Goal: Information Seeking & Learning: Check status

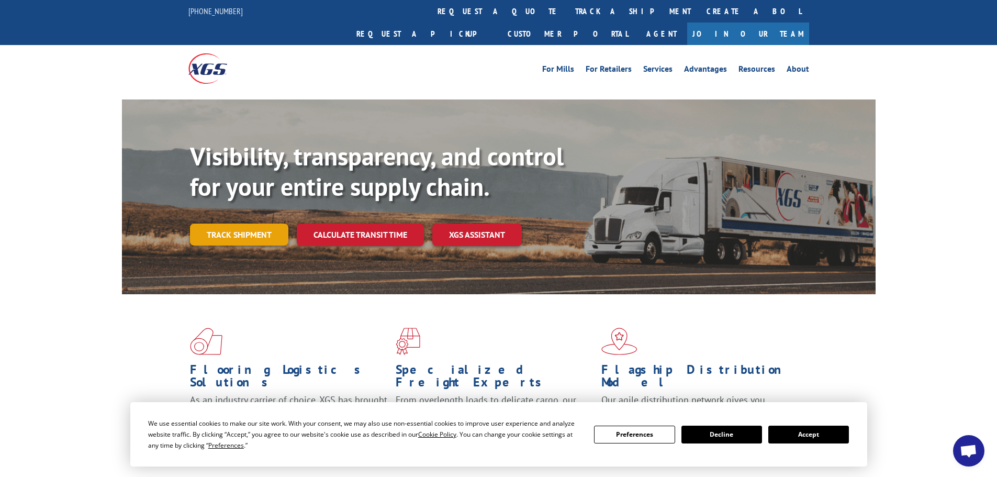
click at [201, 223] on link "Track shipment" at bounding box center [239, 234] width 98 height 22
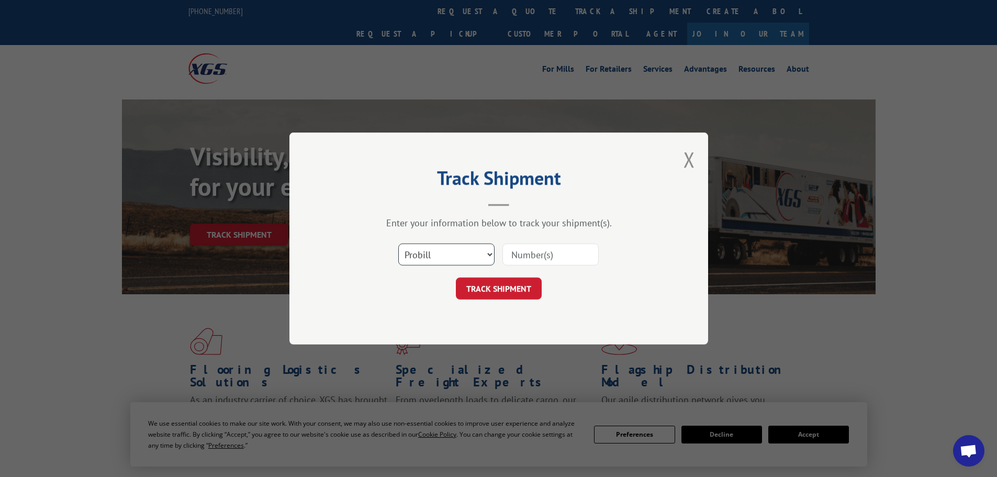
click at [440, 250] on select "Select category... Probill BOL PO" at bounding box center [446, 254] width 96 height 22
click at [398, 243] on select "Select category... Probill BOL PO" at bounding box center [446, 254] width 96 height 22
drag, startPoint x: 432, startPoint y: 254, endPoint x: 432, endPoint y: 263, distance: 8.9
click at [432, 256] on select "Select category... Probill BOL PO" at bounding box center [446, 254] width 96 height 22
select select "bol"
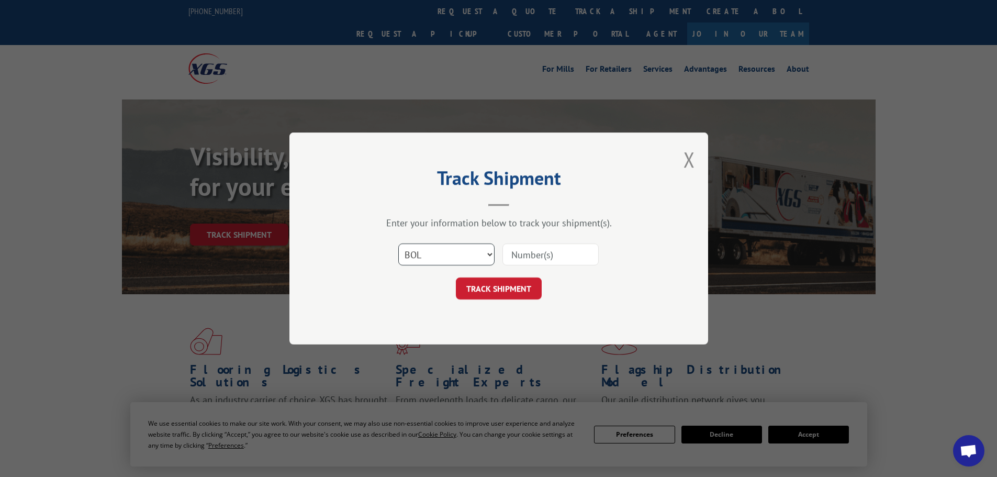
click at [398, 243] on select "Select category... Probill BOL PO" at bounding box center [446, 254] width 96 height 22
drag, startPoint x: 560, startPoint y: 244, endPoint x: 558, endPoint y: 250, distance: 6.0
click at [560, 245] on input at bounding box center [550, 254] width 96 height 22
paste input "476343"
type input "476343"
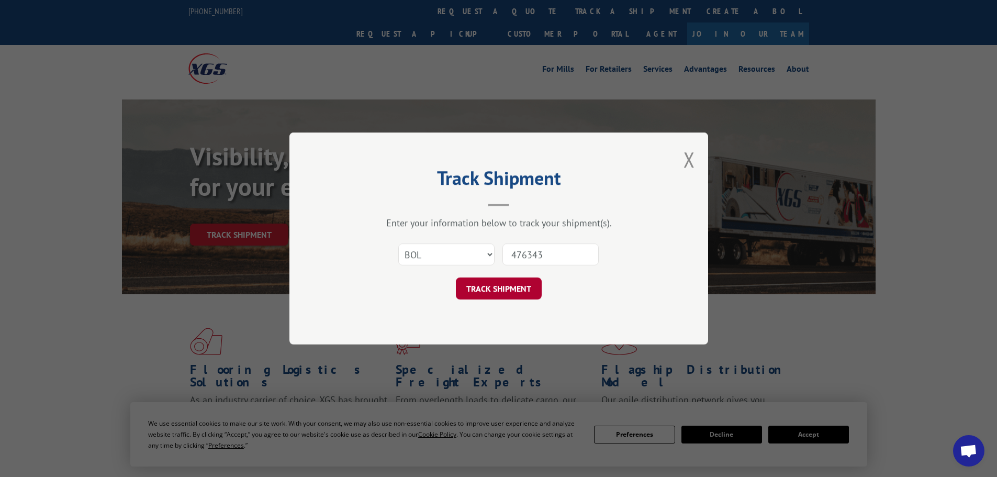
click at [511, 281] on button "TRACK SHIPMENT" at bounding box center [499, 288] width 86 height 22
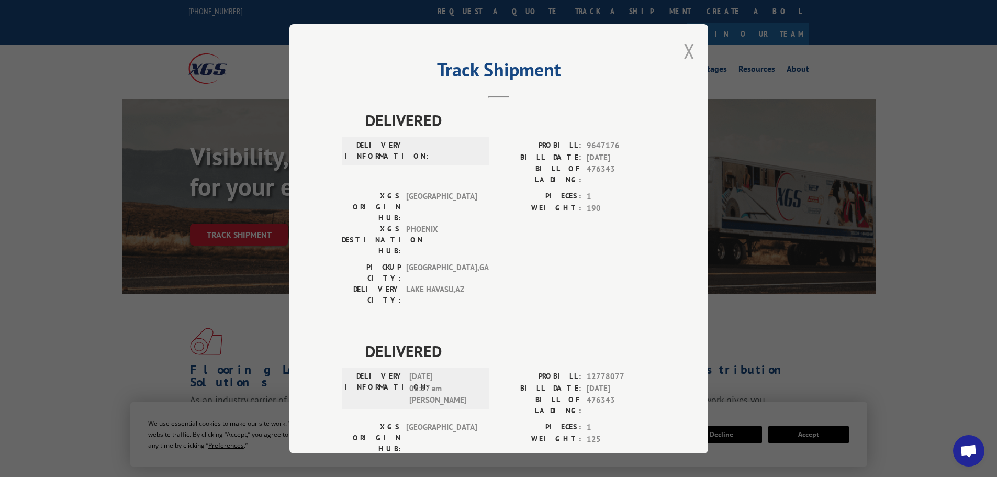
click at [683, 52] on button "Close modal" at bounding box center [689, 51] width 12 height 28
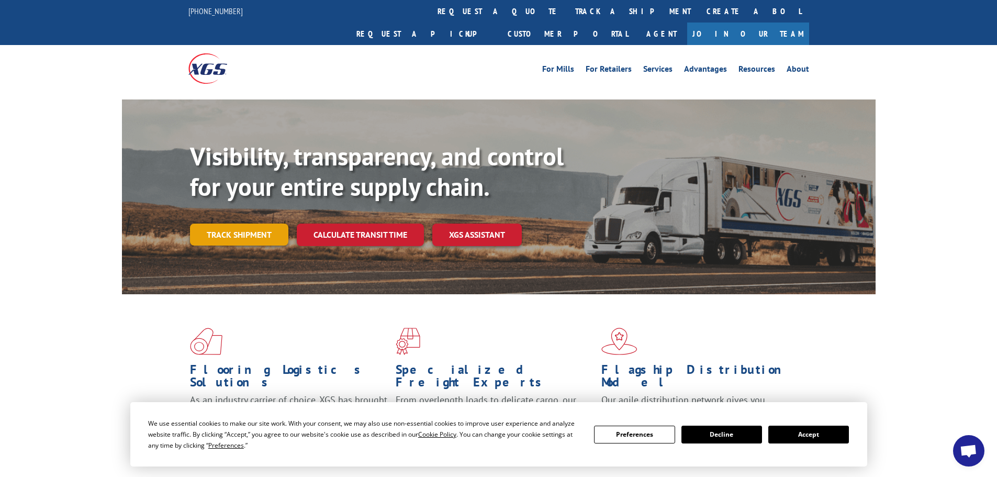
click at [222, 223] on link "Track shipment" at bounding box center [239, 234] width 98 height 22
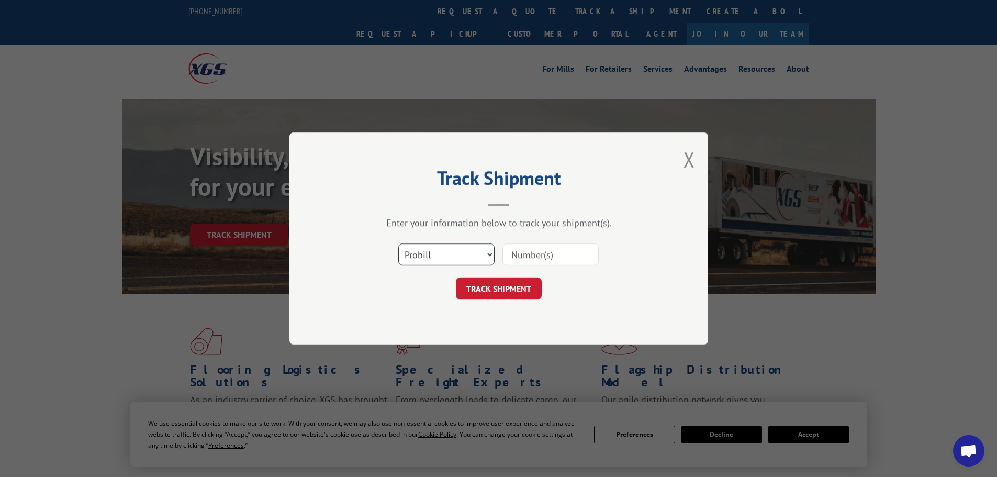
drag, startPoint x: 445, startPoint y: 253, endPoint x: 441, endPoint y: 263, distance: 10.6
click at [445, 253] on select "Select category... Probill BOL PO" at bounding box center [446, 254] width 96 height 22
select select "bol"
click at [398, 243] on select "Select category... Probill BOL PO" at bounding box center [446, 254] width 96 height 22
click at [538, 257] on input at bounding box center [550, 254] width 96 height 22
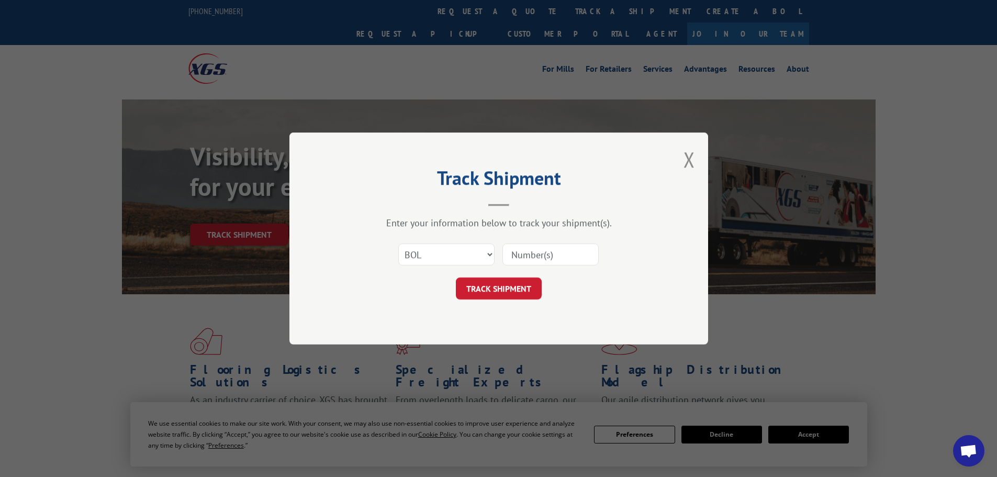
paste input "7057389"
type input "7057389"
click button "TRACK SHIPMENT" at bounding box center [499, 288] width 86 height 22
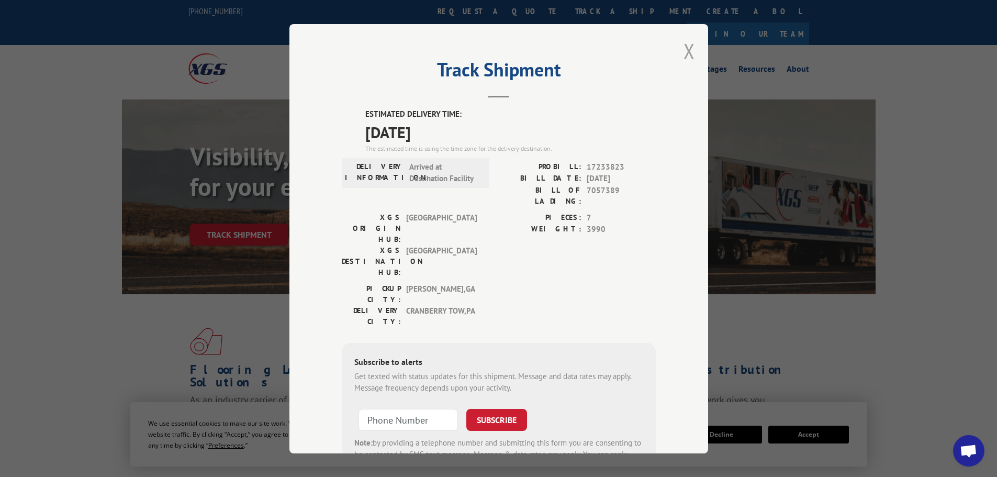
click at [683, 54] on button "Close modal" at bounding box center [689, 51] width 12 height 28
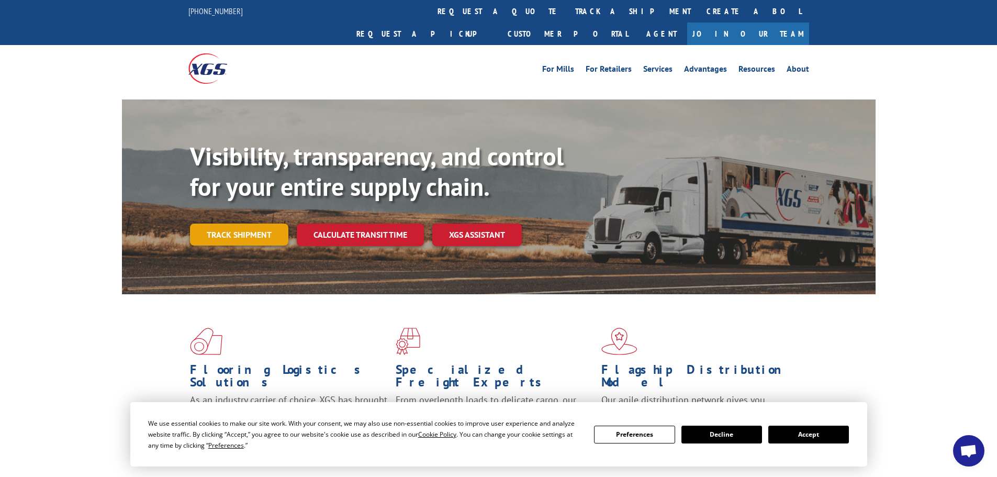
click at [213, 223] on link "Track shipment" at bounding box center [239, 234] width 98 height 22
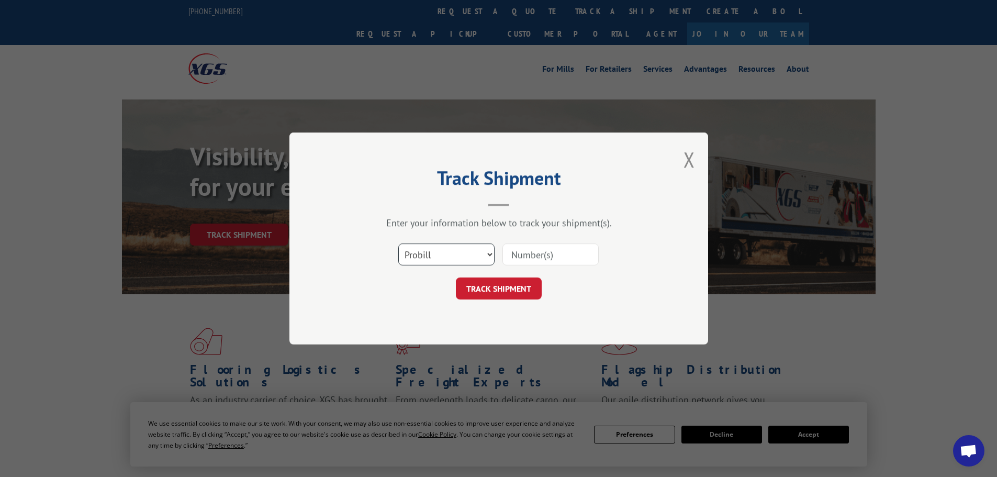
drag, startPoint x: 465, startPoint y: 259, endPoint x: 443, endPoint y: 265, distance: 22.7
click at [462, 259] on select "Select category... Probill BOL PO" at bounding box center [446, 254] width 96 height 22
select select "bol"
click at [398, 243] on select "Select category... Probill BOL PO" at bounding box center [446, 254] width 96 height 22
click at [563, 252] on input at bounding box center [550, 254] width 96 height 22
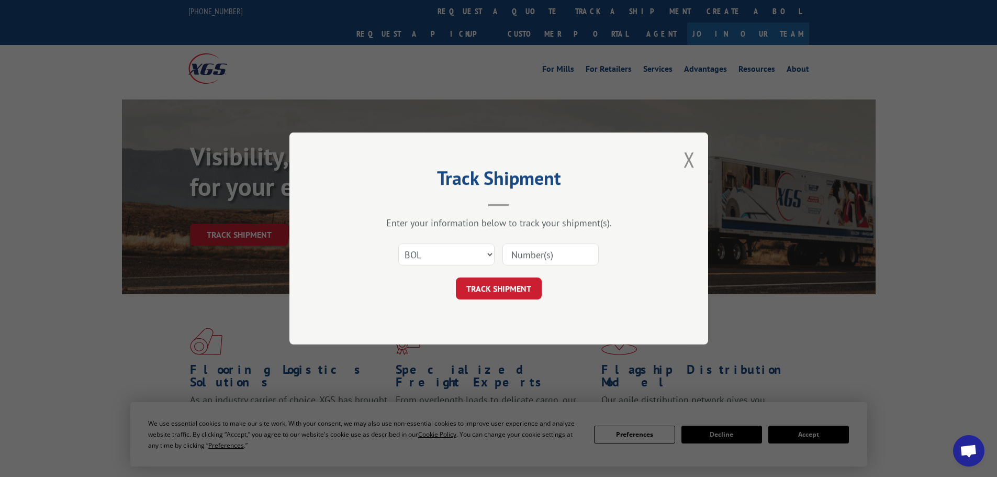
paste input "5560190"
type input "5560190"
click button "TRACK SHIPMENT" at bounding box center [499, 288] width 86 height 22
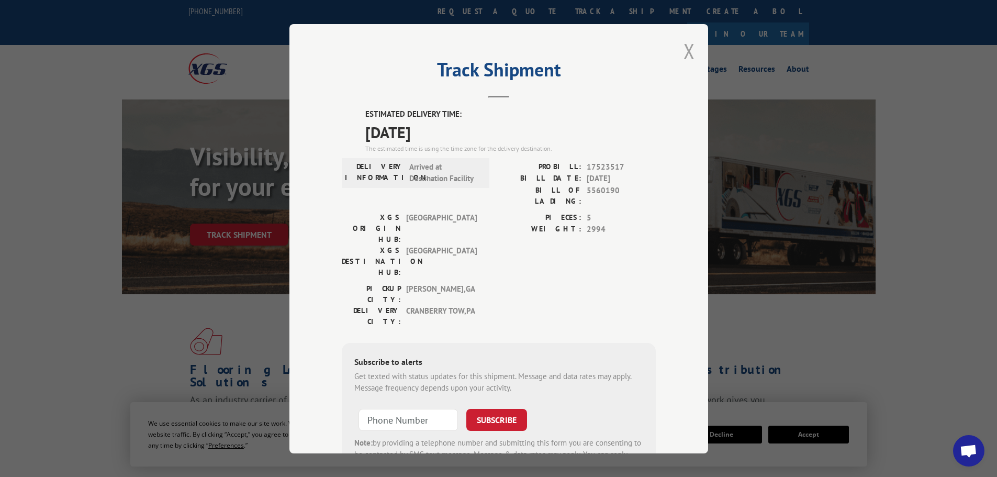
click at [683, 50] on button "Close modal" at bounding box center [689, 51] width 12 height 28
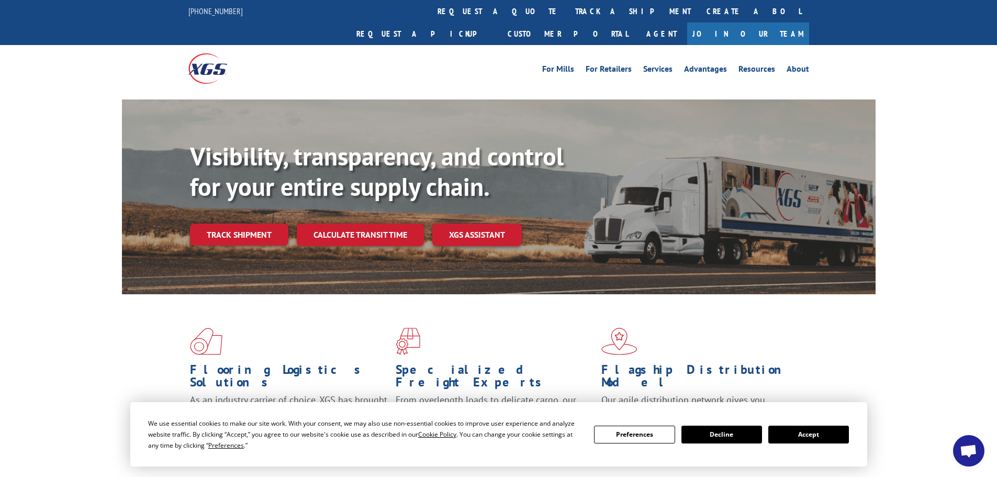
click at [236, 223] on link "Track shipment" at bounding box center [239, 234] width 98 height 22
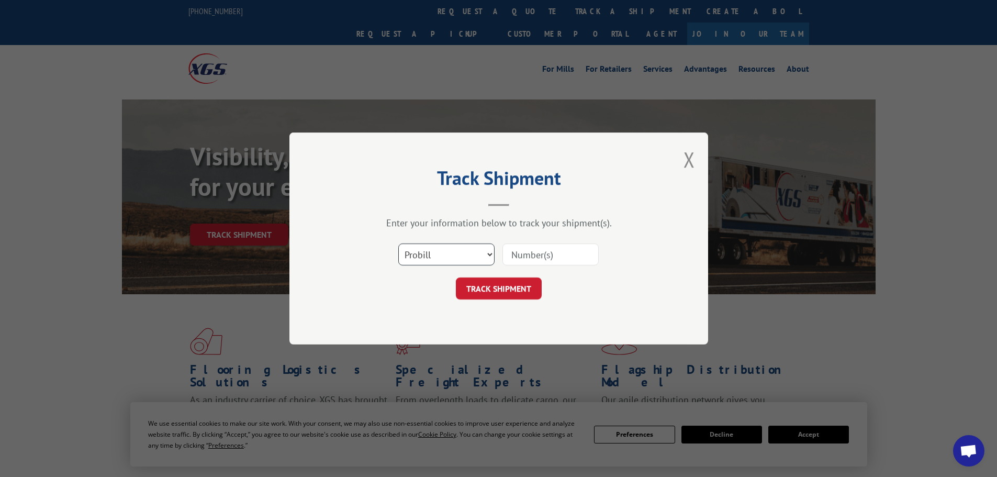
click at [457, 254] on select "Select category... Probill BOL PO" at bounding box center [446, 254] width 96 height 22
select select "bol"
click at [398, 243] on select "Select category... Probill BOL PO" at bounding box center [446, 254] width 96 height 22
drag, startPoint x: 538, startPoint y: 257, endPoint x: 552, endPoint y: 266, distance: 16.7
click at [538, 256] on input at bounding box center [550, 254] width 96 height 22
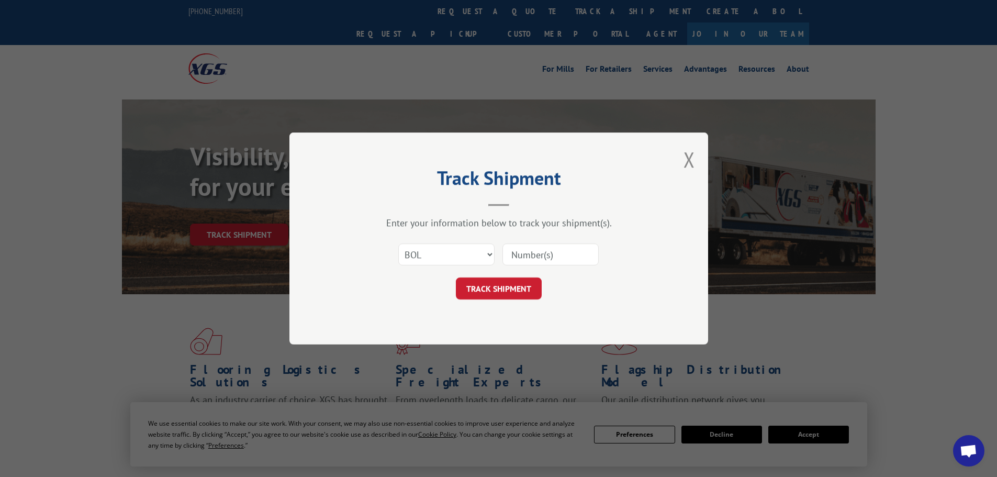
paste input "475460"
type input "475460"
click button "TRACK SHIPMENT" at bounding box center [499, 288] width 86 height 22
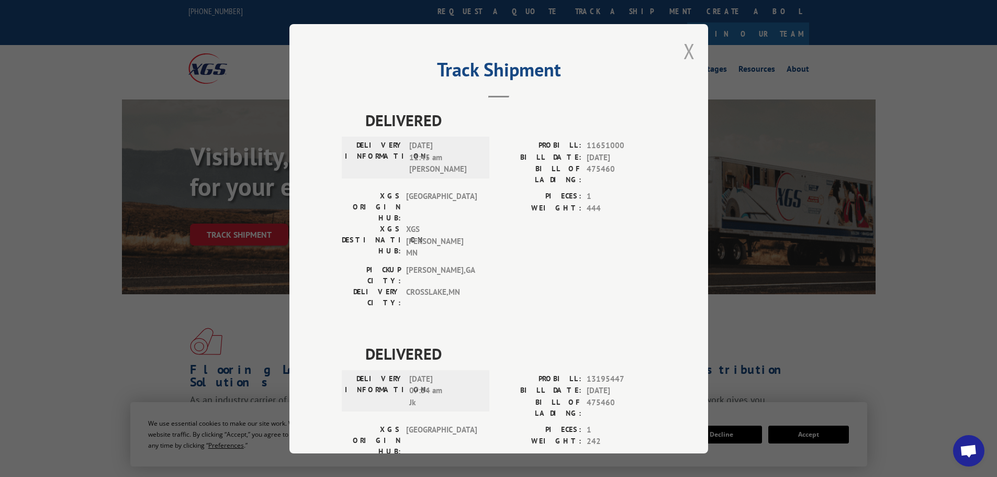
click at [686, 45] on button "Close modal" at bounding box center [689, 51] width 12 height 28
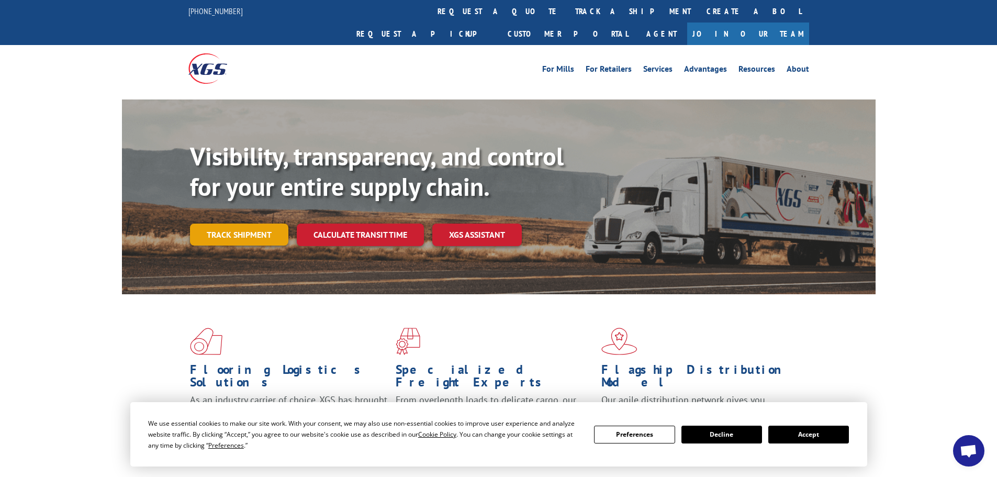
click at [263, 223] on link "Track shipment" at bounding box center [239, 234] width 98 height 22
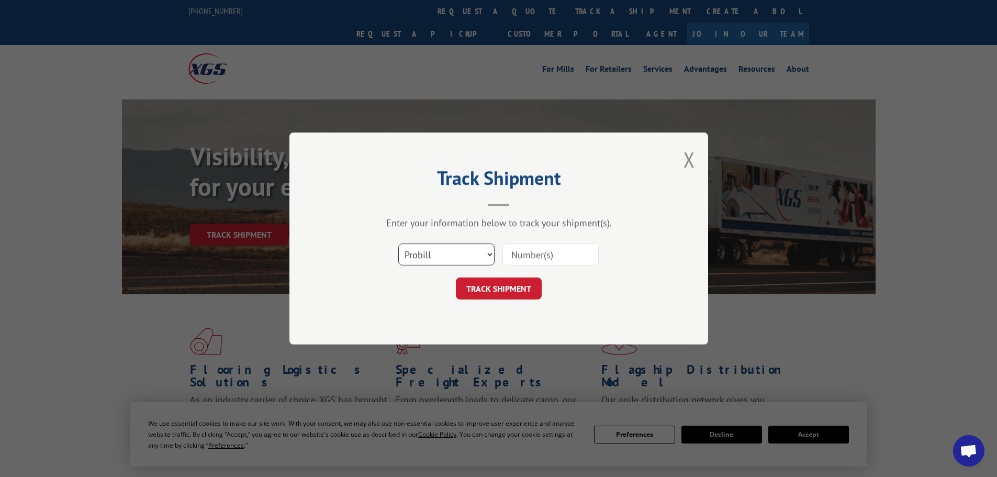
drag, startPoint x: 437, startPoint y: 252, endPoint x: 428, endPoint y: 264, distance: 15.4
click at [434, 256] on select "Select category... Probill BOL PO" at bounding box center [446, 254] width 96 height 22
select select "bol"
click at [398, 243] on select "Select category... Probill BOL PO" at bounding box center [446, 254] width 96 height 22
click at [516, 259] on input at bounding box center [550, 254] width 96 height 22
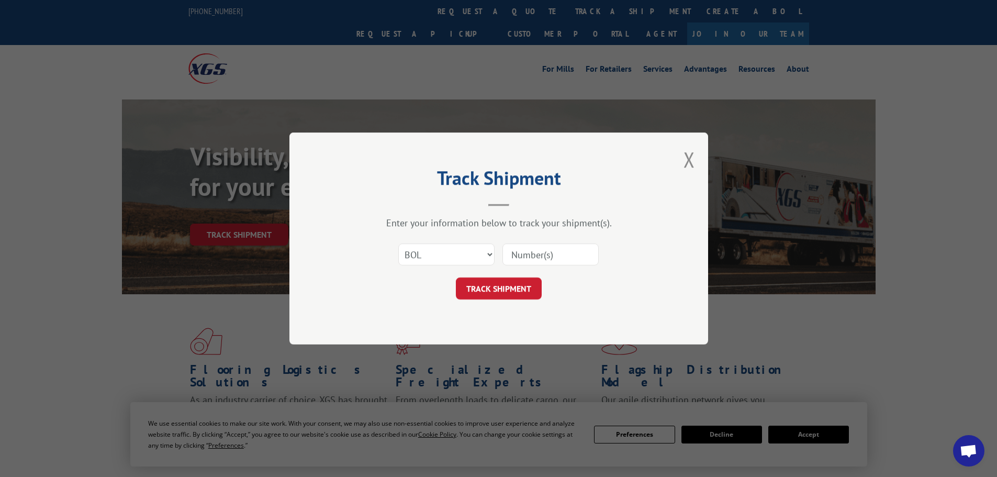
paste input "7061011"
type input "7061011"
click button "TRACK SHIPMENT" at bounding box center [499, 288] width 86 height 22
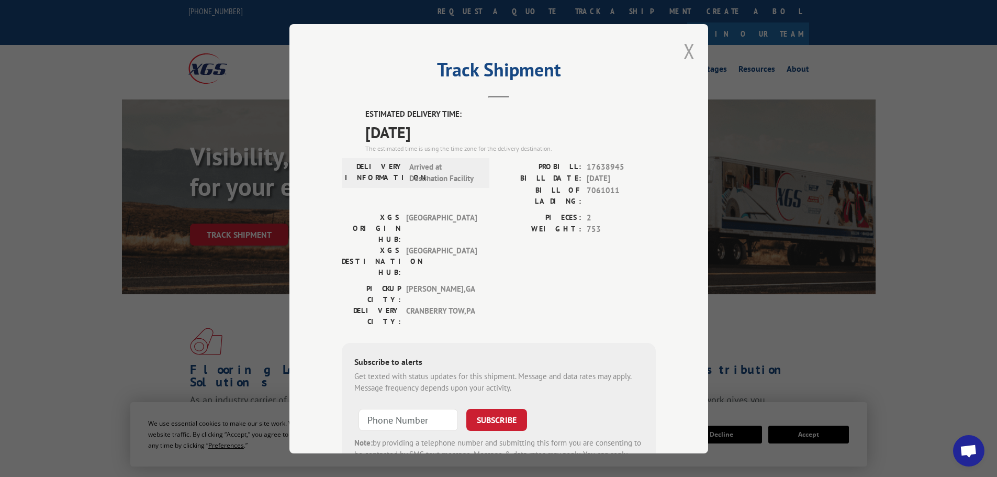
click at [688, 56] on button "Close modal" at bounding box center [689, 51] width 12 height 28
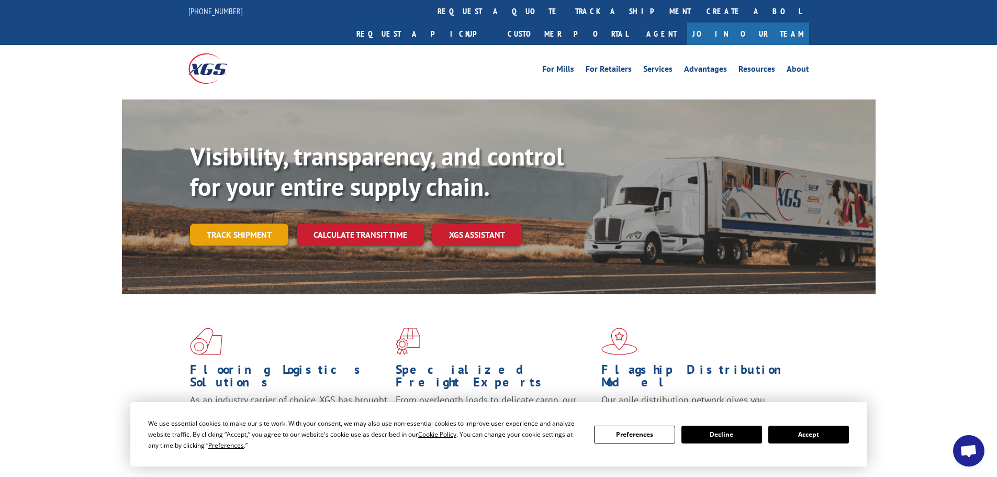
click at [202, 223] on link "Track shipment" at bounding box center [239, 234] width 98 height 22
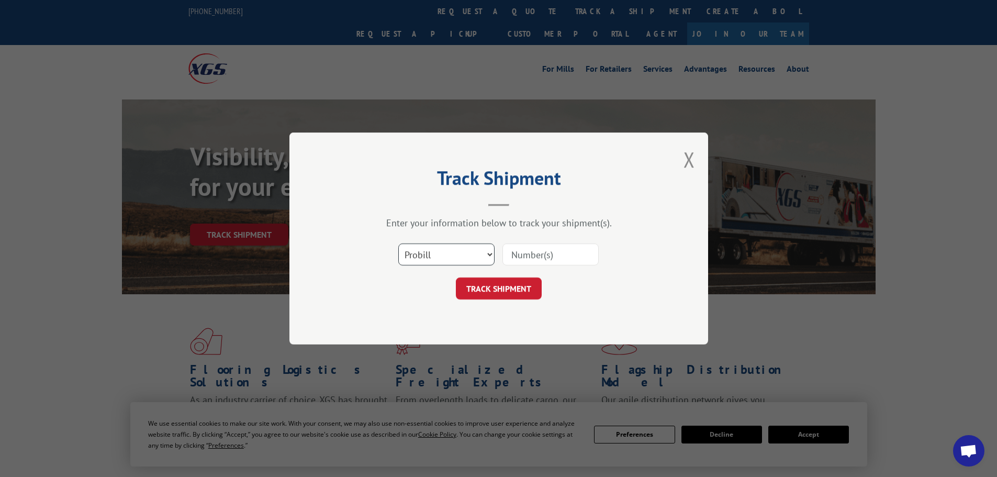
drag, startPoint x: 440, startPoint y: 248, endPoint x: 440, endPoint y: 256, distance: 7.8
click at [440, 248] on select "Select category... Probill BOL PO" at bounding box center [446, 254] width 96 height 22
select select "bol"
click at [398, 243] on select "Select category... Probill BOL PO" at bounding box center [446, 254] width 96 height 22
click at [533, 261] on input at bounding box center [550, 254] width 96 height 22
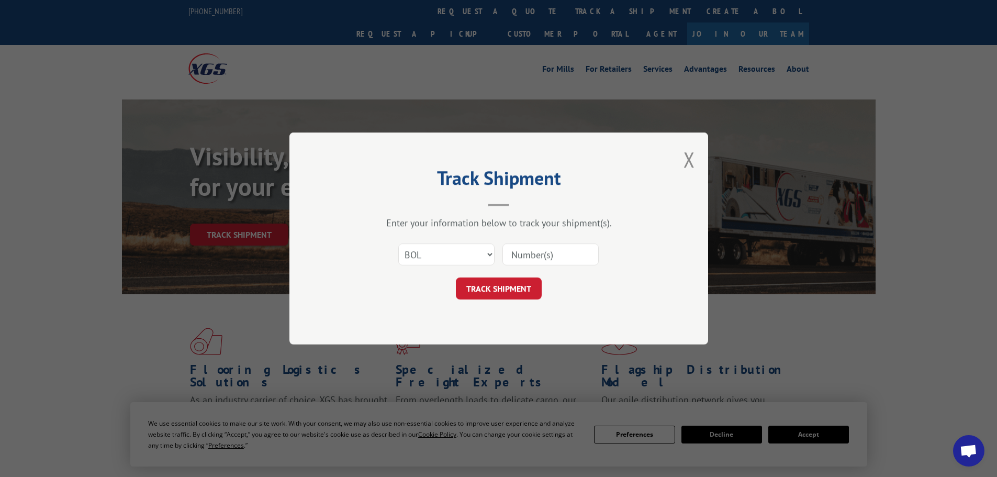
paste input "7057389"
type input "7057389"
click button "TRACK SHIPMENT" at bounding box center [499, 288] width 86 height 22
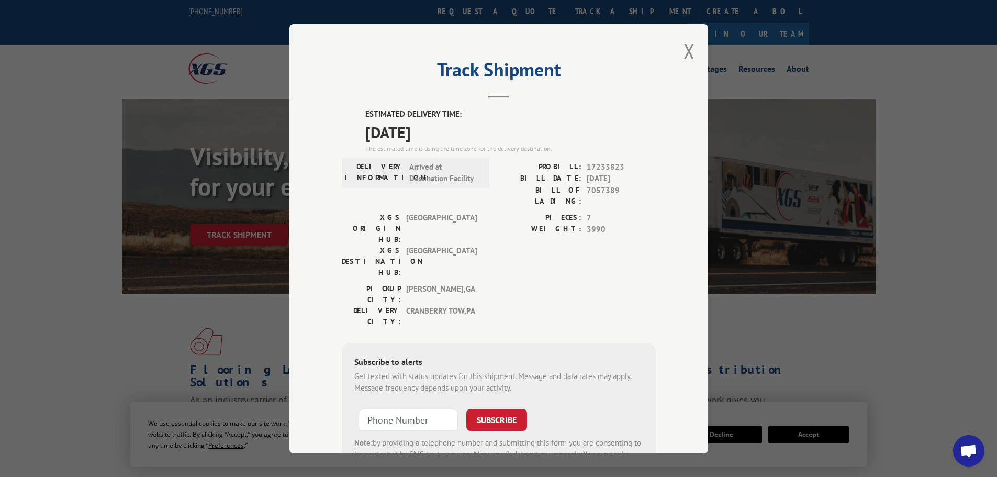
click at [673, 51] on div "Track Shipment ESTIMATED DELIVERY TIME: [DATE] The estimated time is using the …" at bounding box center [498, 238] width 418 height 429
click at [684, 50] on button "Close modal" at bounding box center [689, 51] width 12 height 28
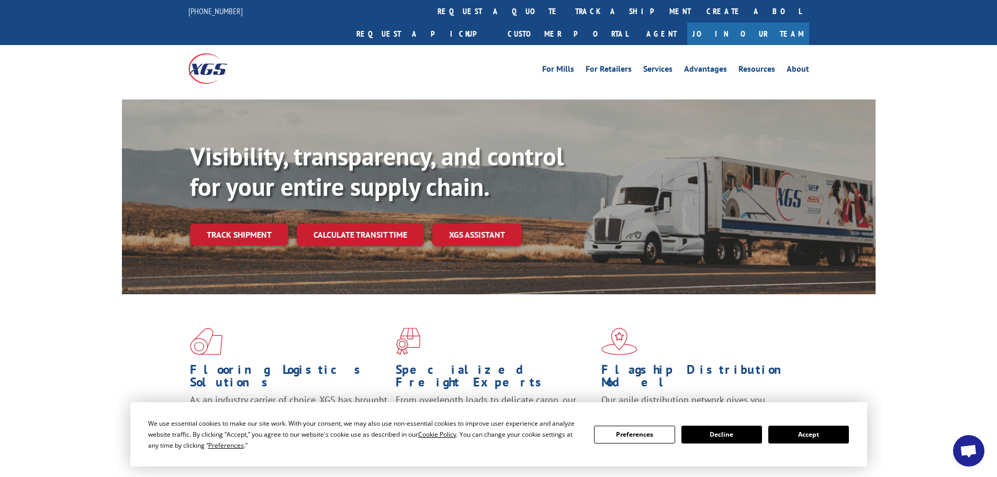
click at [239, 223] on div "Visibility, transparency, and control for your entire supply chain. Track shipm…" at bounding box center [532, 214] width 685 height 146
click at [235, 223] on link "Track shipment" at bounding box center [239, 234] width 98 height 22
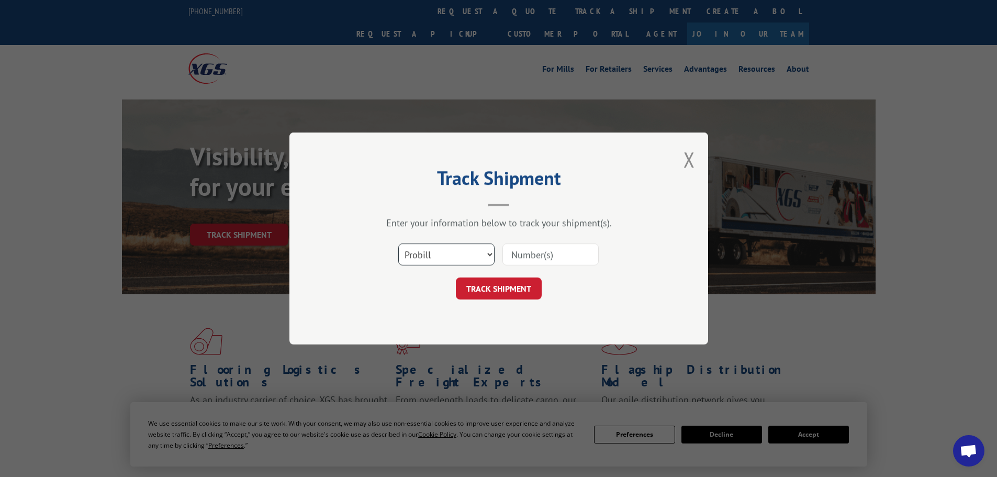
drag, startPoint x: 432, startPoint y: 250, endPoint x: 430, endPoint y: 264, distance: 13.7
click at [431, 255] on select "Select category... Probill BOL PO" at bounding box center [446, 254] width 96 height 22
select select "bol"
click at [398, 243] on select "Select category... Probill BOL PO" at bounding box center [446, 254] width 96 height 22
click at [540, 257] on input at bounding box center [550, 254] width 96 height 22
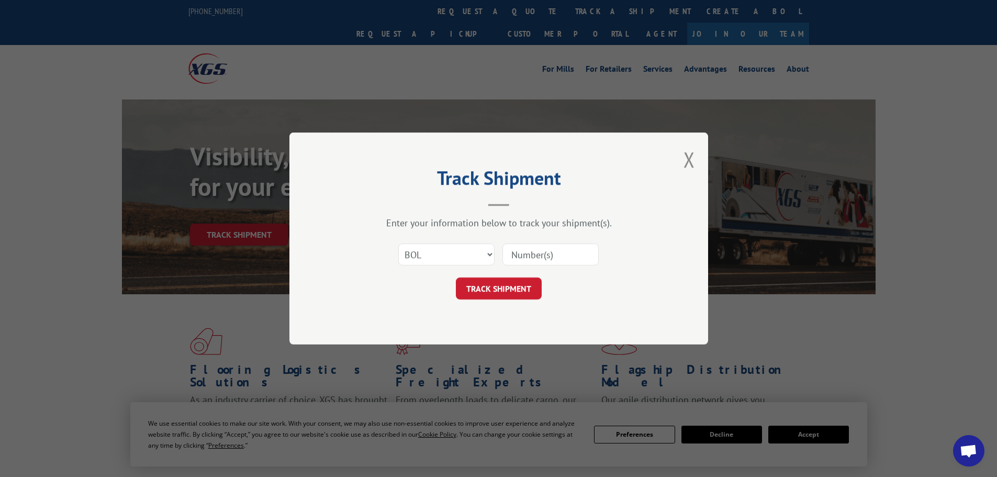
paste input "7058005"
type input "7058005"
click button "TRACK SHIPMENT" at bounding box center [499, 288] width 86 height 22
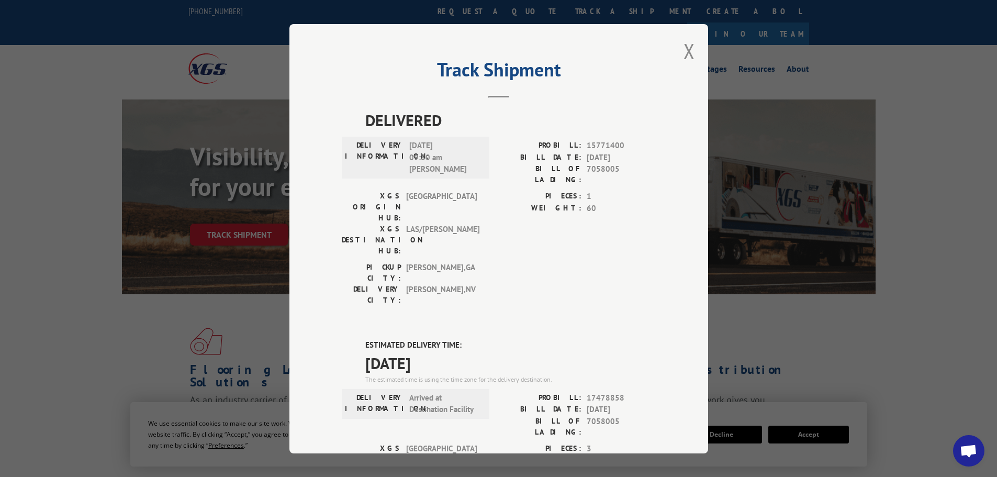
drag, startPoint x: 681, startPoint y: 48, endPoint x: 672, endPoint y: 49, distance: 8.4
click at [683, 48] on button "Close modal" at bounding box center [689, 51] width 12 height 28
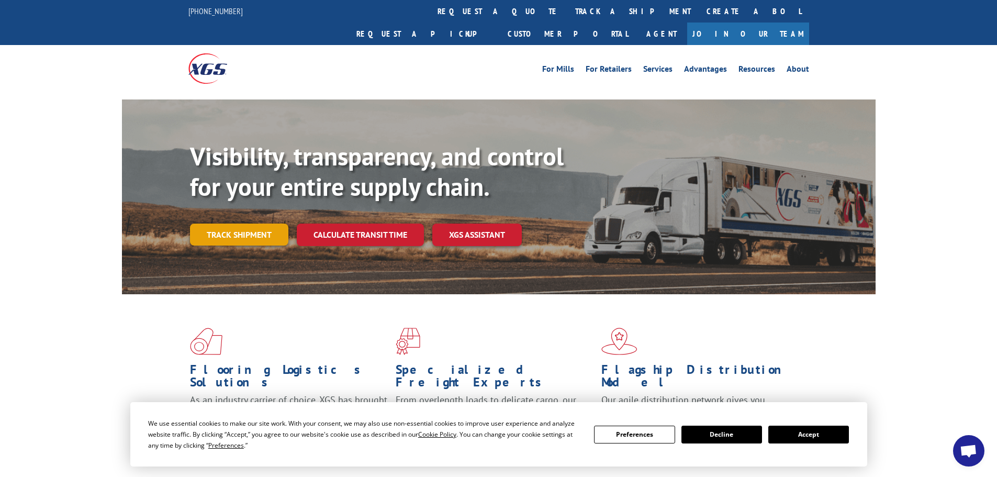
click at [234, 223] on link "Track shipment" at bounding box center [239, 234] width 98 height 22
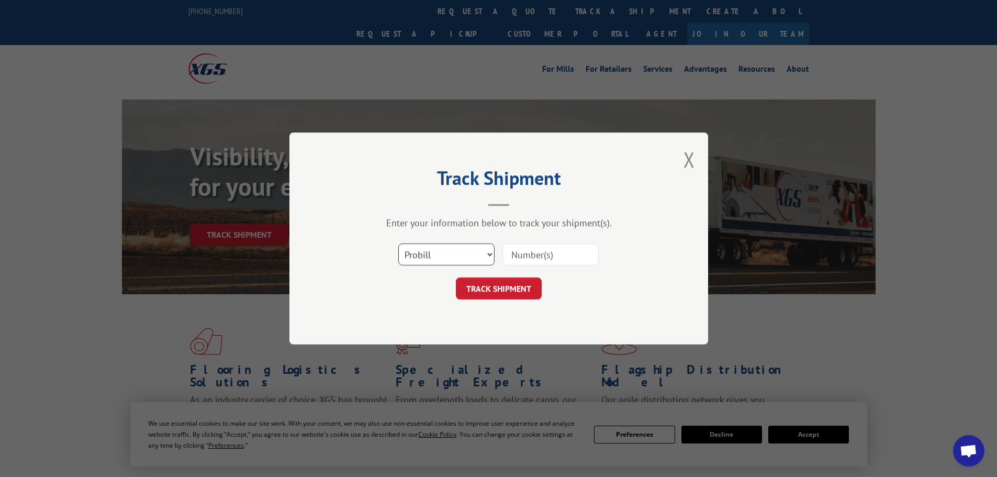
drag, startPoint x: 418, startPoint y: 250, endPoint x: 420, endPoint y: 259, distance: 9.6
click at [419, 252] on select "Select category... Probill BOL PO" at bounding box center [446, 254] width 96 height 22
select select "bol"
click at [398, 243] on select "Select category... Probill BOL PO" at bounding box center [446, 254] width 96 height 22
click at [534, 247] on input at bounding box center [550, 254] width 96 height 22
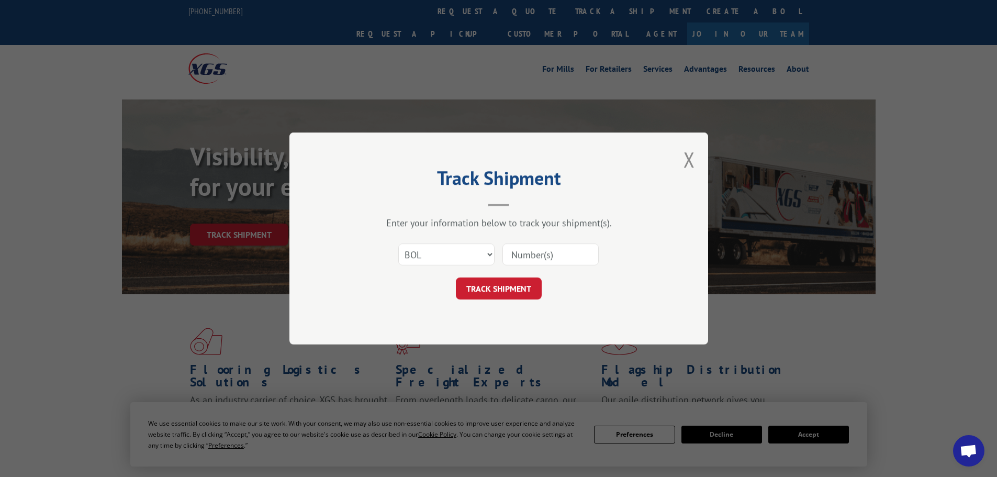
paste input "7057389"
type input "7057389"
click button "TRACK SHIPMENT" at bounding box center [499, 288] width 86 height 22
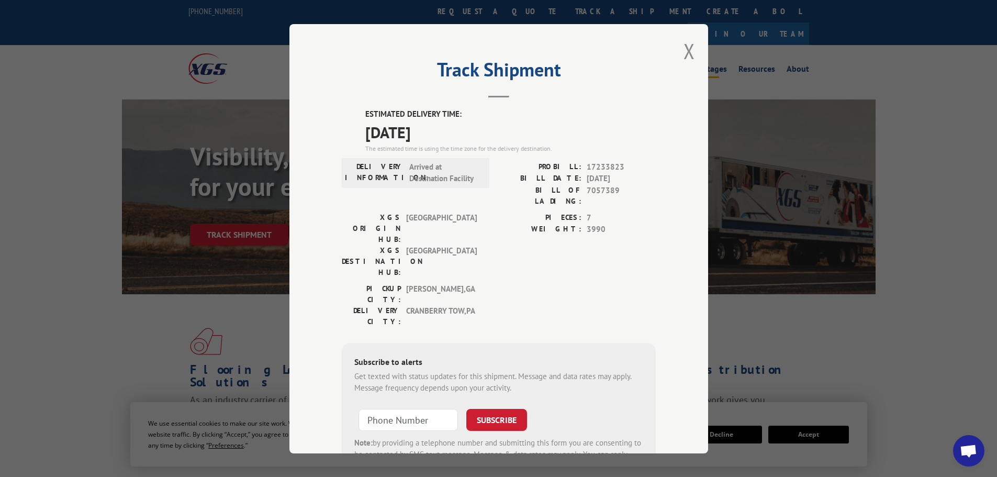
click at [684, 46] on button "Close modal" at bounding box center [689, 51] width 12 height 28
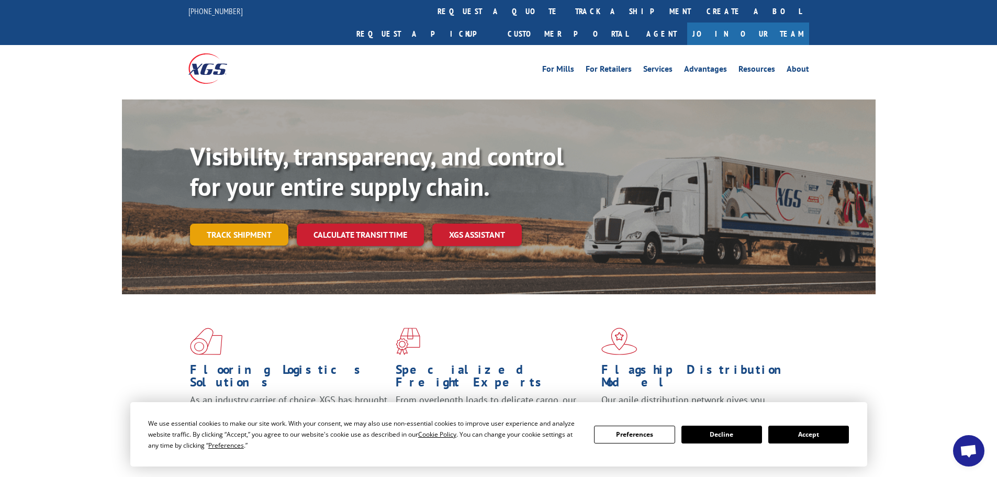
click at [248, 223] on link "Track shipment" at bounding box center [239, 234] width 98 height 22
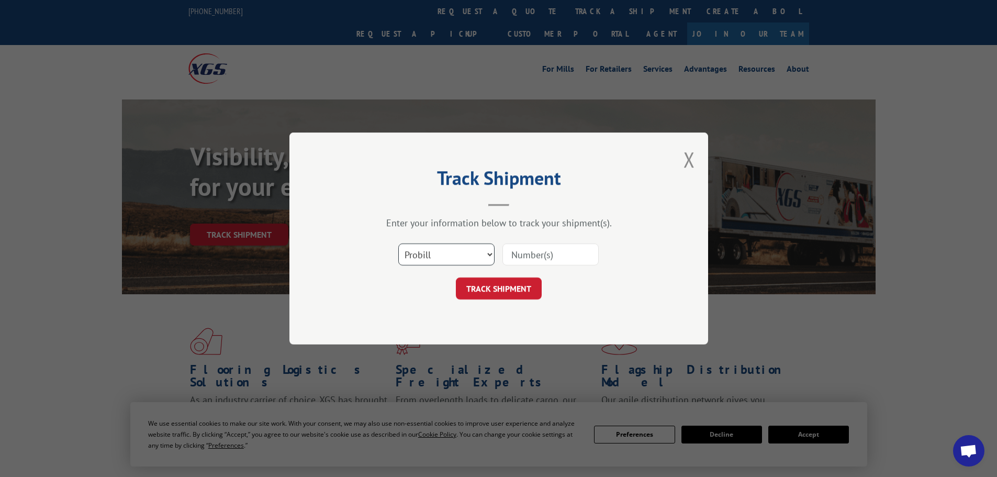
drag, startPoint x: 433, startPoint y: 249, endPoint x: 428, endPoint y: 265, distance: 16.2
click at [433, 254] on select "Select category... Probill BOL PO" at bounding box center [446, 254] width 96 height 22
select select "bol"
click at [398, 243] on select "Select category... Probill BOL PO" at bounding box center [446, 254] width 96 height 22
click at [531, 246] on input at bounding box center [550, 254] width 96 height 22
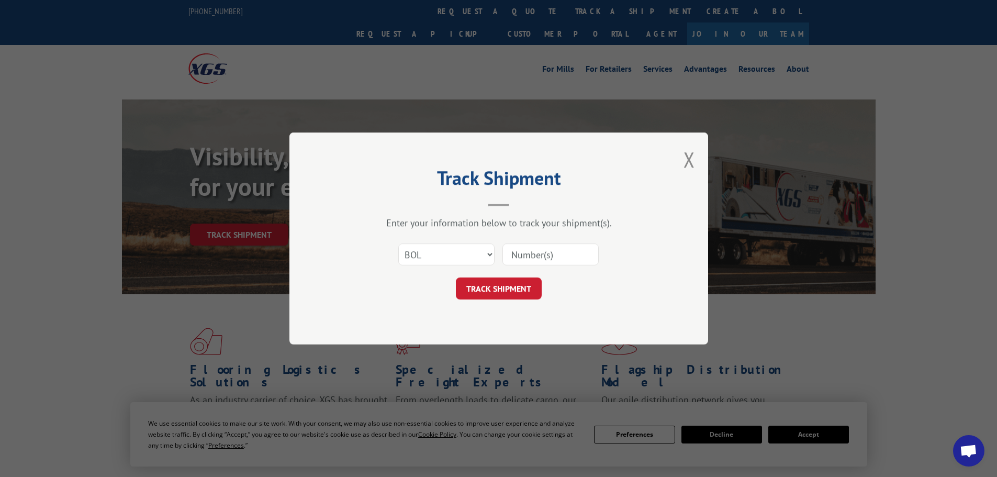
paste input "5560190"
type input "5560190"
click button "TRACK SHIPMENT" at bounding box center [499, 288] width 86 height 22
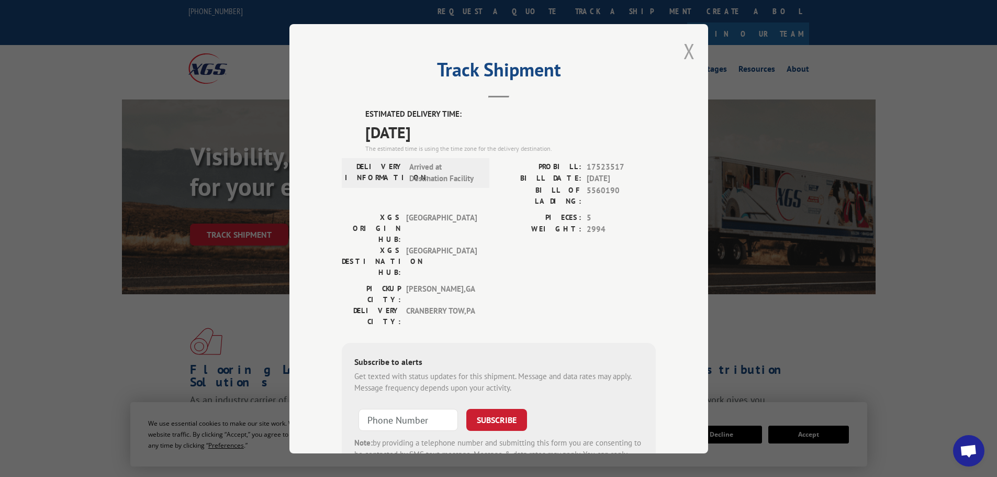
drag, startPoint x: 692, startPoint y: 49, endPoint x: 686, endPoint y: 49, distance: 5.8
click at [692, 49] on div "Track Shipment ESTIMATED DELIVERY TIME: [DATE] The estimated time is using the …" at bounding box center [498, 238] width 418 height 429
click at [689, 50] on button "Close modal" at bounding box center [689, 51] width 12 height 28
